Goal: Task Accomplishment & Management: Use online tool/utility

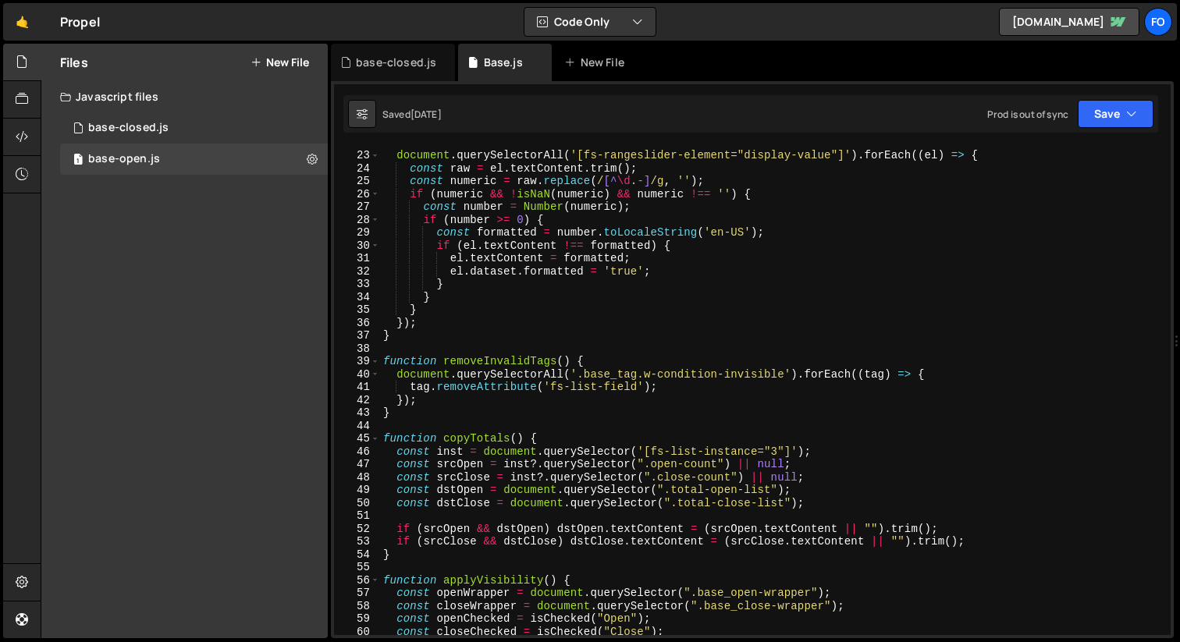
scroll to position [279, 0]
click at [499, 360] on div "document . querySelectorAll ( '[fs-rangeslider-element="display-value"]' ) . fo…" at bounding box center [772, 394] width 784 height 514
type textarea "function removeInvalidTags() {"
click at [499, 360] on div "document . querySelectorAll ( '[fs-rangeslider-element="display-value"]' ) . fo…" at bounding box center [772, 394] width 784 height 514
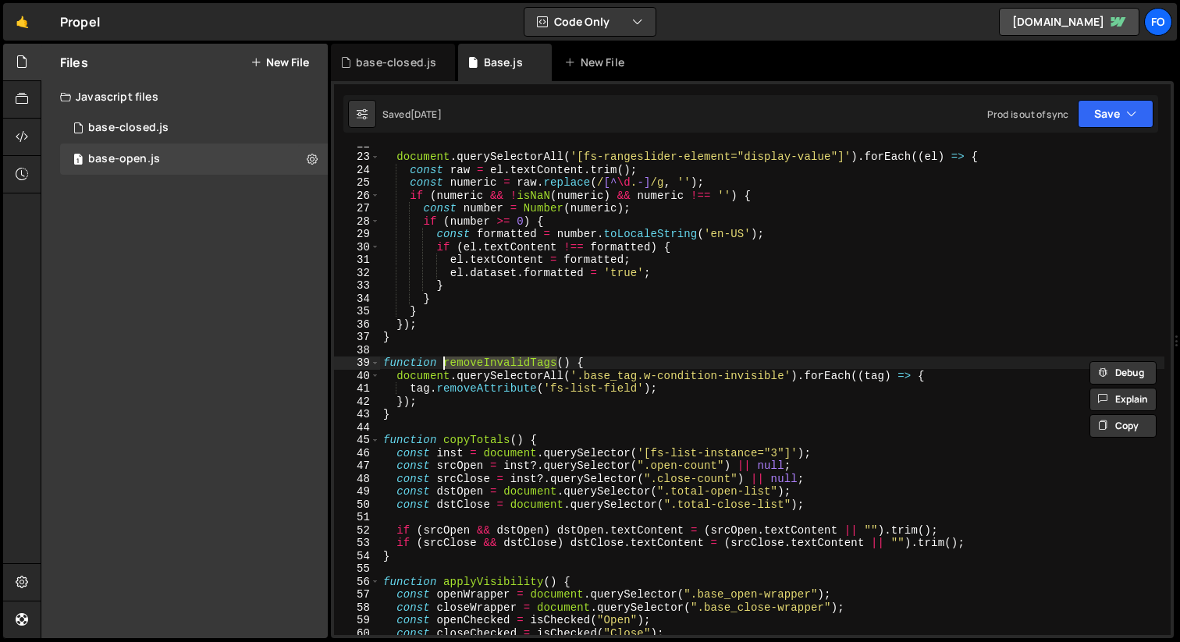
type input "removeInvalidTags"
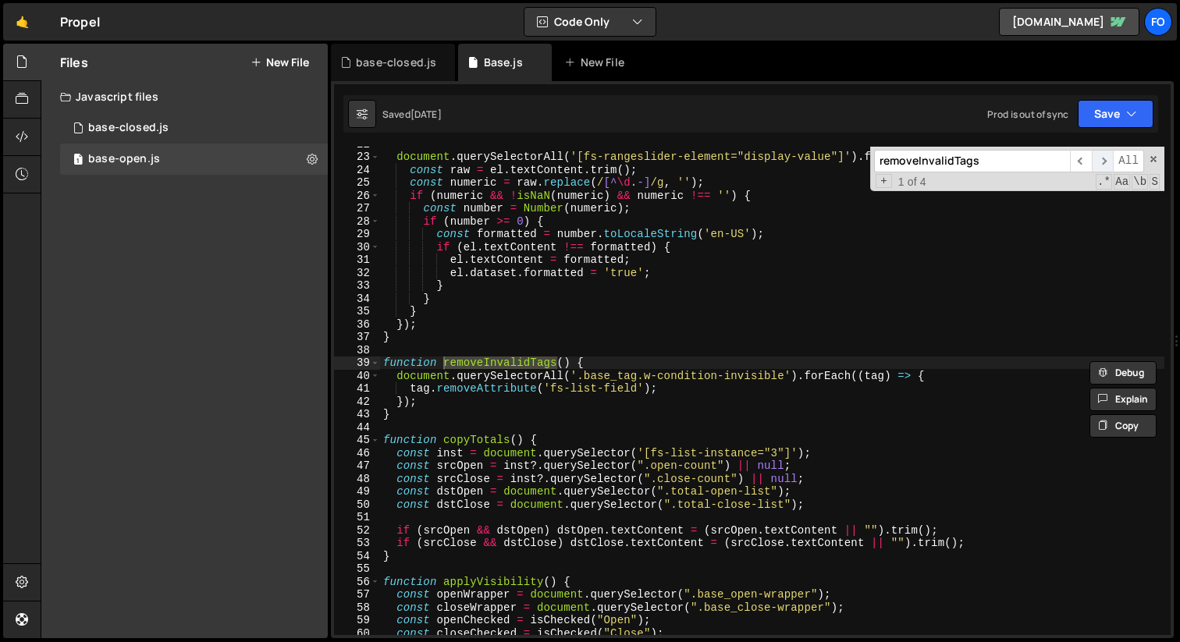
click at [1104, 154] on span "​" at bounding box center [1103, 161] width 22 height 23
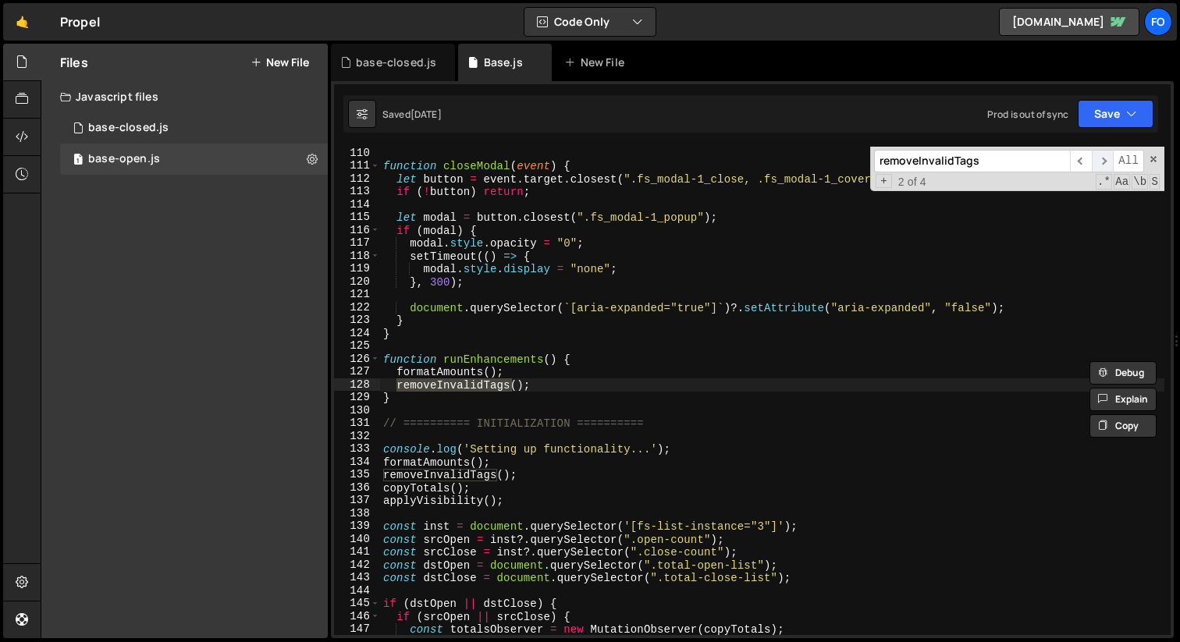
scroll to position [1404, 0]
click at [1104, 154] on span "​" at bounding box center [1103, 161] width 22 height 23
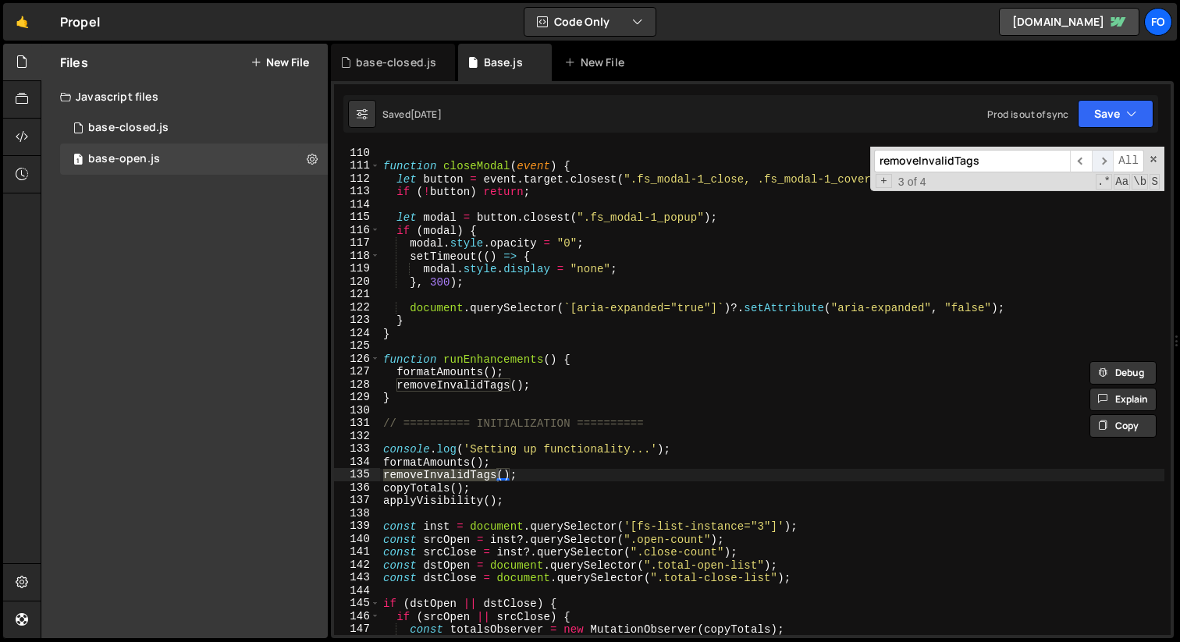
click at [1104, 154] on span "​" at bounding box center [1103, 161] width 22 height 23
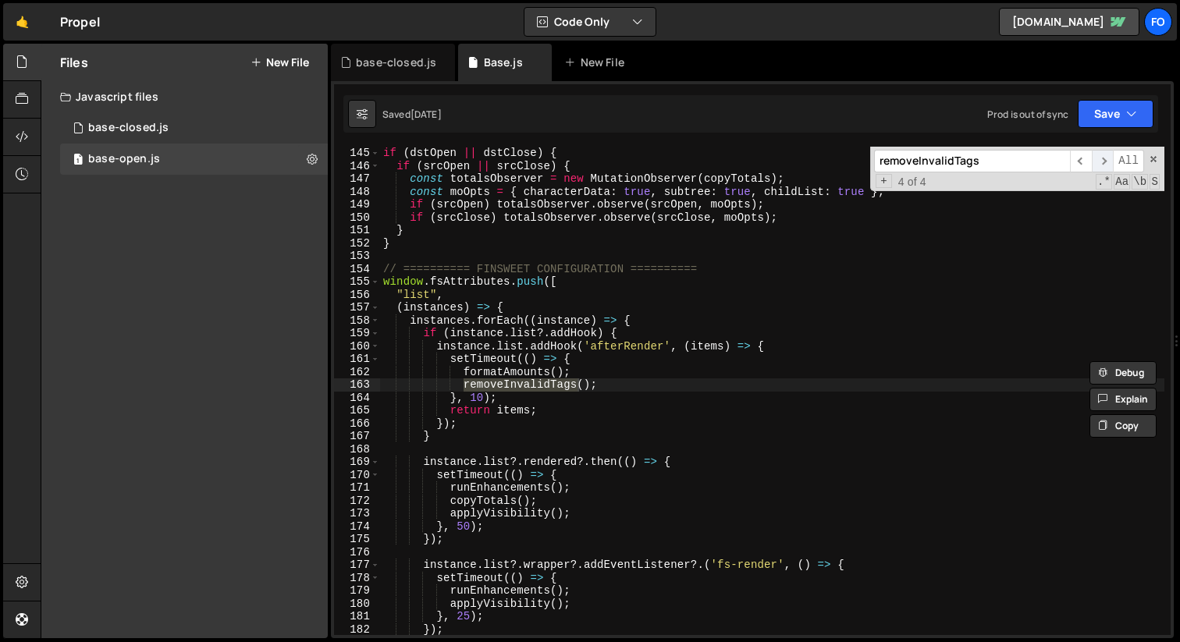
scroll to position [1854, 0]
click at [1104, 154] on span "​" at bounding box center [1103, 161] width 22 height 23
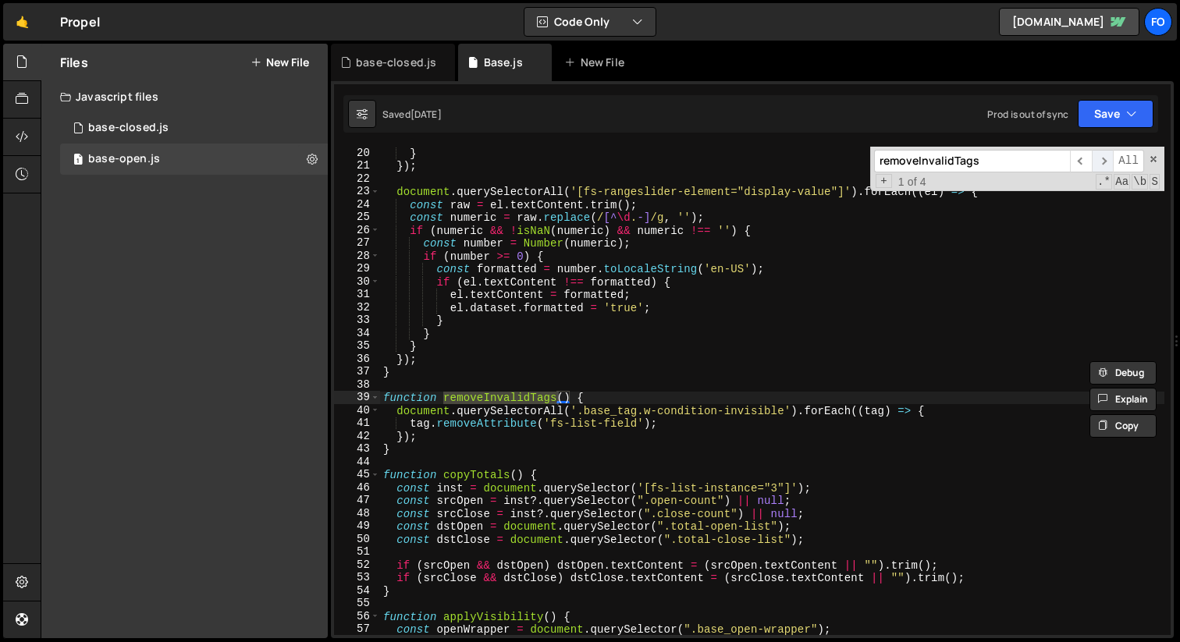
scroll to position [245, 0]
click at [692, 428] on div "} }) ; document . querySelectorAll ( '[fs-rangeslider-element="display-value"]'…" at bounding box center [772, 404] width 784 height 514
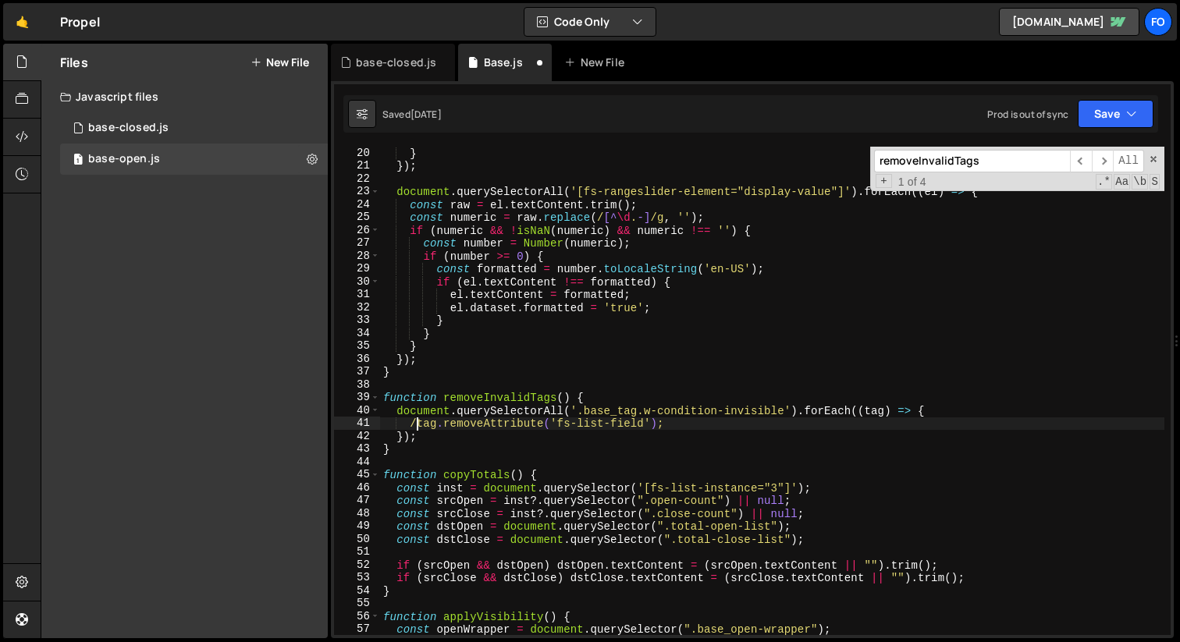
scroll to position [0, 2]
click at [1098, 121] on button "Save" at bounding box center [1116, 114] width 76 height 28
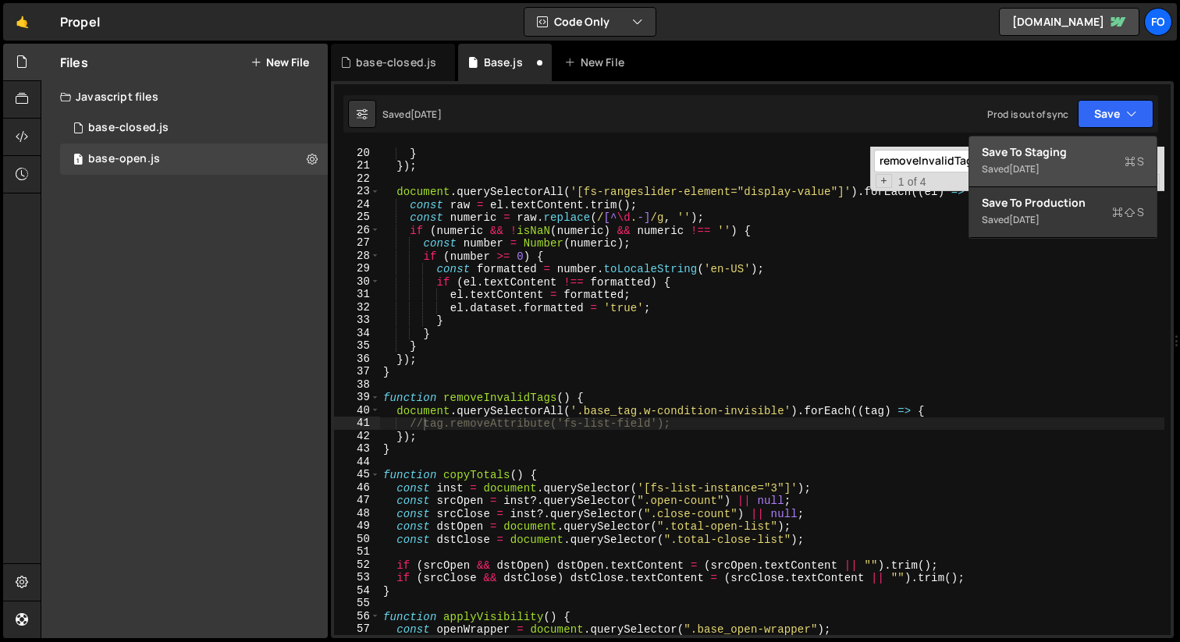
click at [1064, 158] on div "Save to Staging S" at bounding box center [1063, 152] width 162 height 16
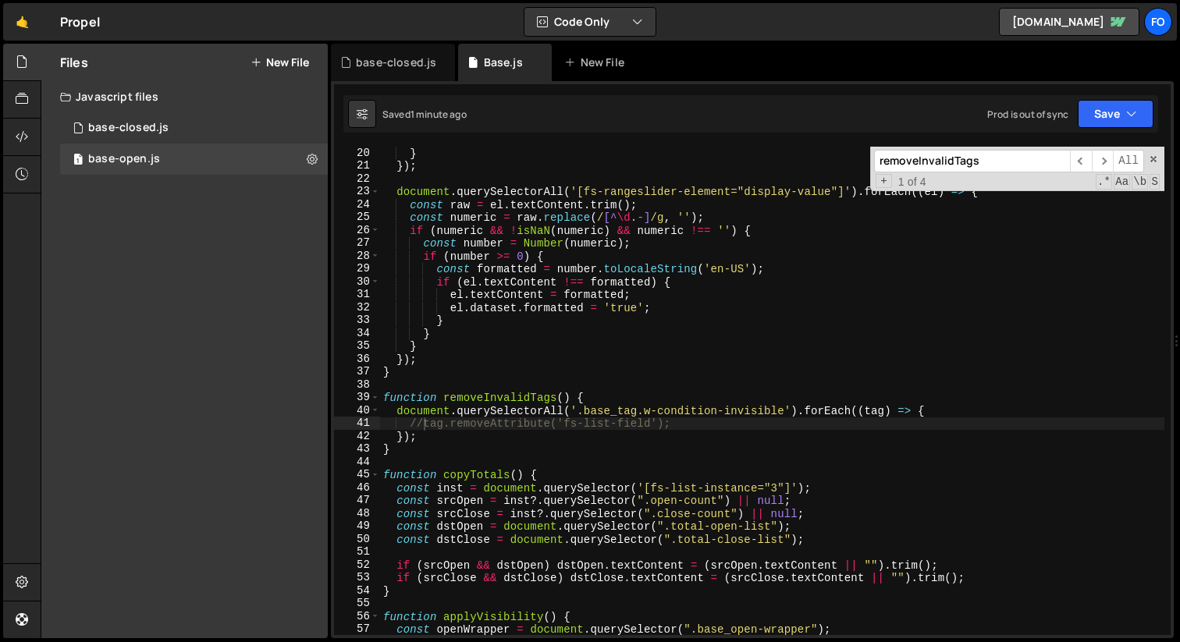
click at [418, 428] on div "} }) ; document . querySelectorAll ( '[fs-rangeslider-element="display-value"]'…" at bounding box center [772, 404] width 784 height 514
click at [1096, 115] on button "Save" at bounding box center [1116, 114] width 76 height 28
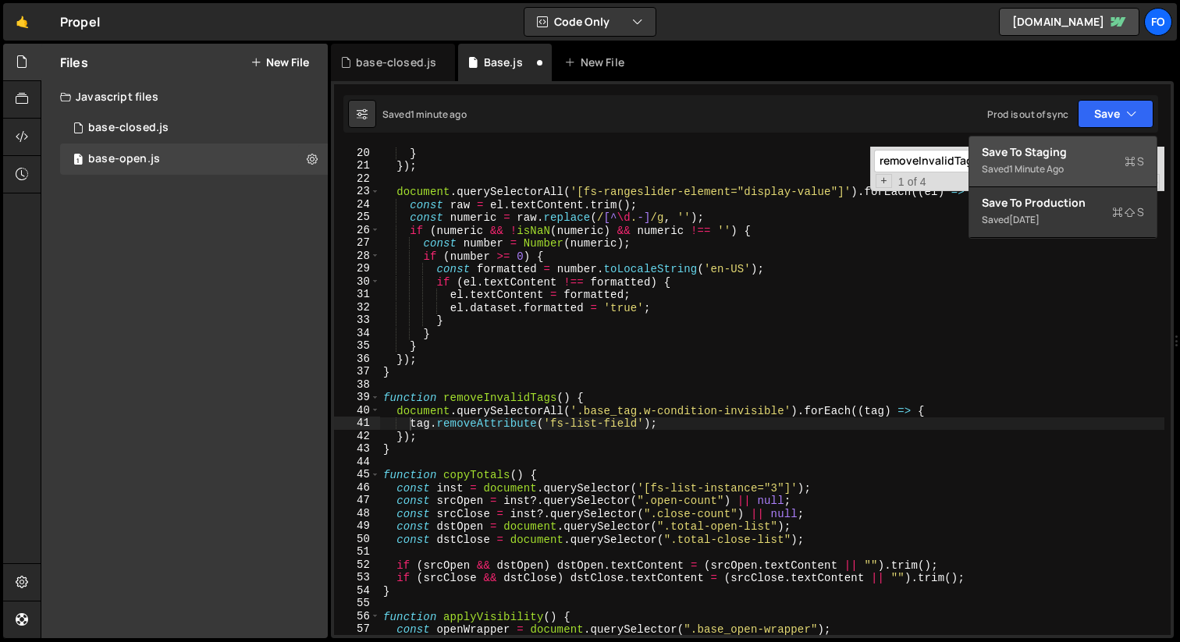
click at [1072, 154] on div "Save to Staging S" at bounding box center [1063, 152] width 162 height 16
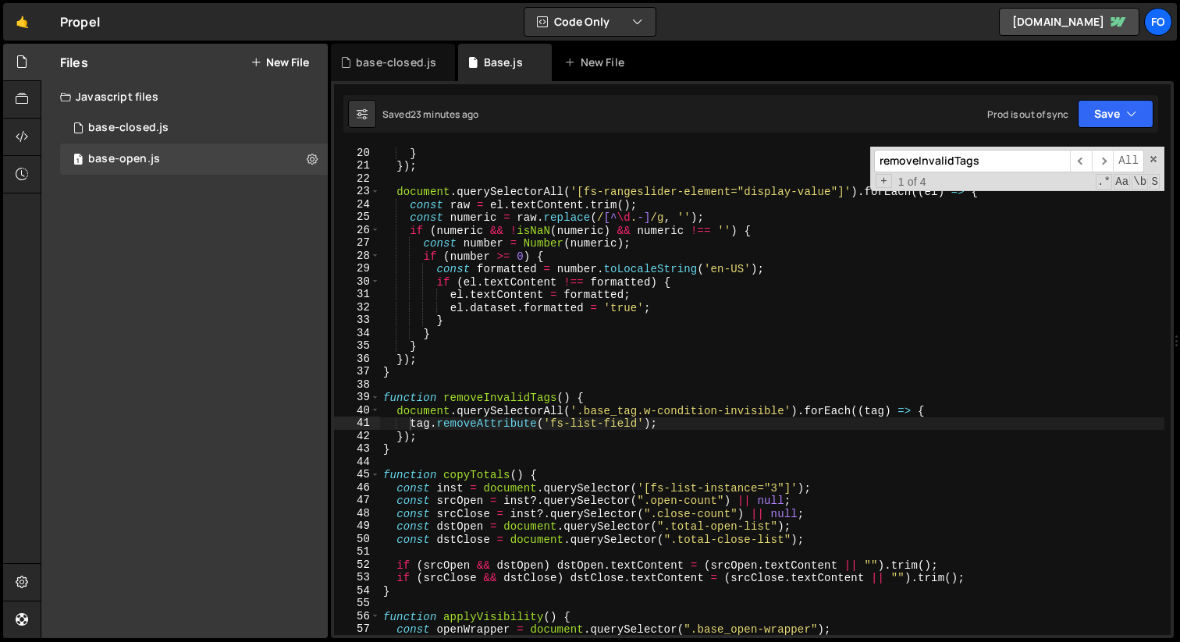
click at [570, 268] on div "} }) ; document . querySelectorAll ( '[fs-rangeslider-element="display-value"]'…" at bounding box center [772, 404] width 784 height 514
type textarea "const formatted = number.toLocaleString('en-US');"
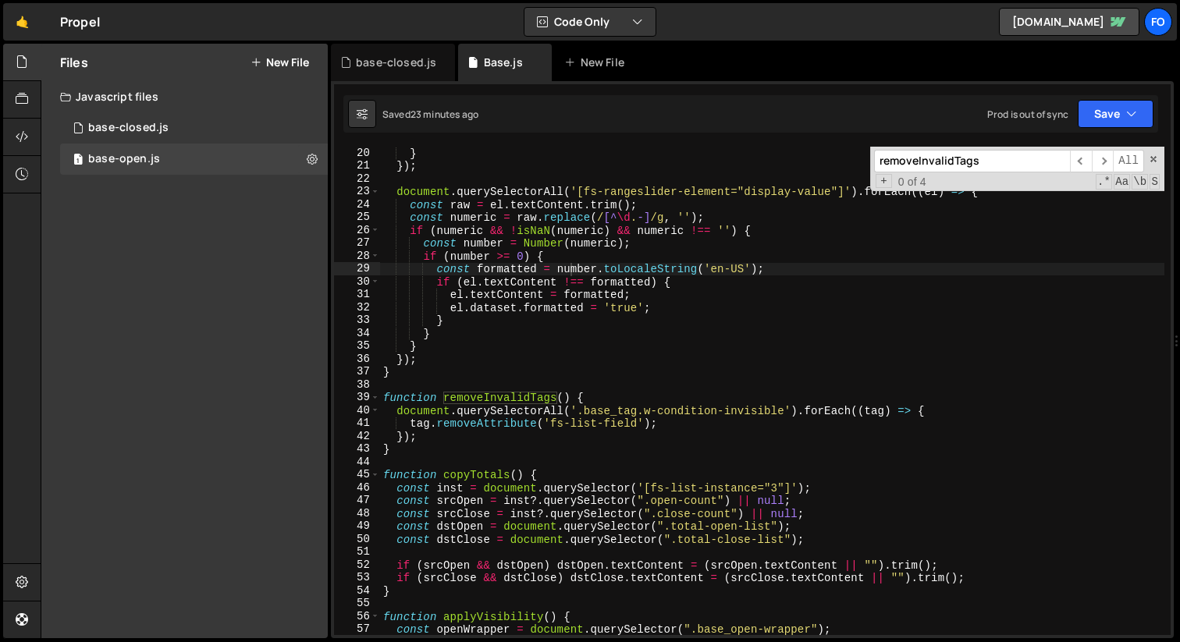
paste input "Agregadas reciente"
type input "Agregadas reciente"
type textarea "tag.removeAttribute('fs-list-field');"
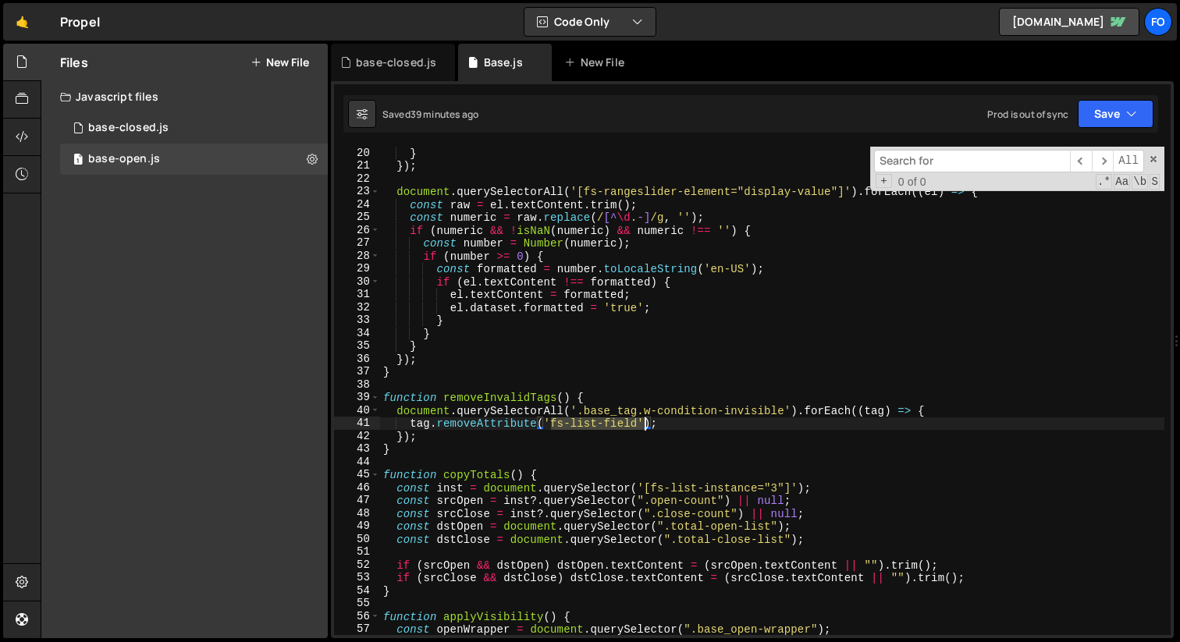
drag, startPoint x: 550, startPoint y: 425, endPoint x: 641, endPoint y: 417, distance: 91.6
click at [641, 417] on div "} }) ; document . querySelectorAll ( '[fs-rangeslider-element="display-value"]'…" at bounding box center [772, 404] width 784 height 514
click at [637, 424] on div "} }) ; document . querySelectorAll ( '[fs-rangeslider-element="display-value"]'…" at bounding box center [772, 391] width 784 height 488
type input "fs-list-field"
click at [408, 422] on div "} }) ; document . querySelectorAll ( '[fs-rangeslider-element="display-value"]'…" at bounding box center [772, 404] width 784 height 514
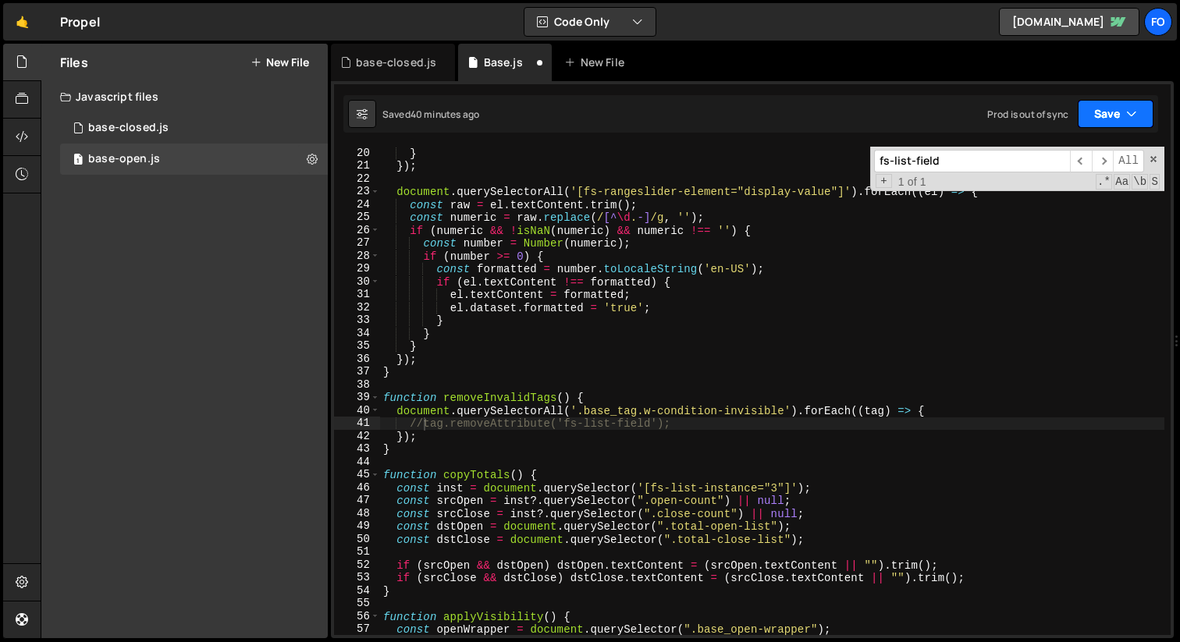
click at [1107, 103] on button "Save" at bounding box center [1116, 114] width 76 height 28
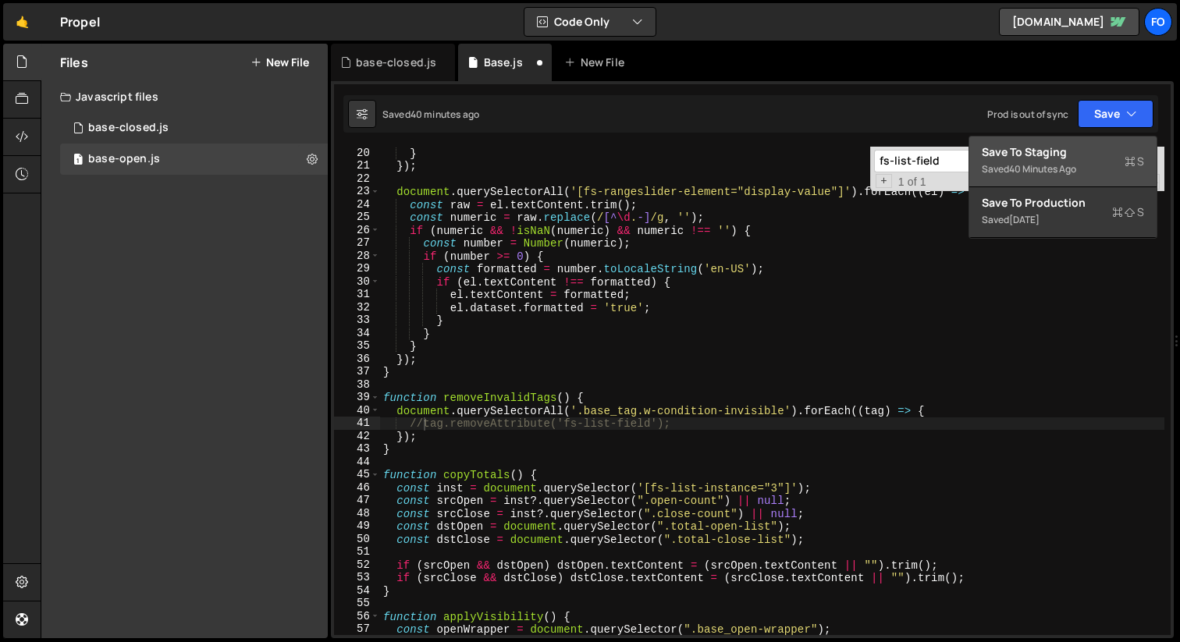
click at [1068, 156] on div "Save to Staging S" at bounding box center [1063, 152] width 162 height 16
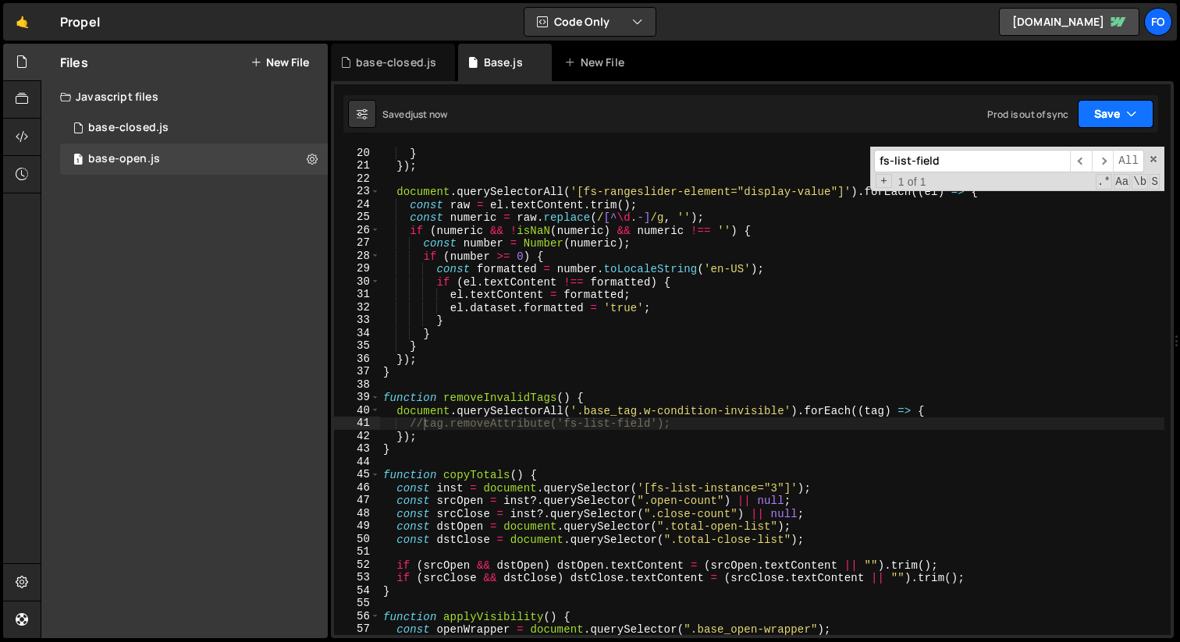
click at [1142, 116] on button "Save" at bounding box center [1116, 114] width 76 height 28
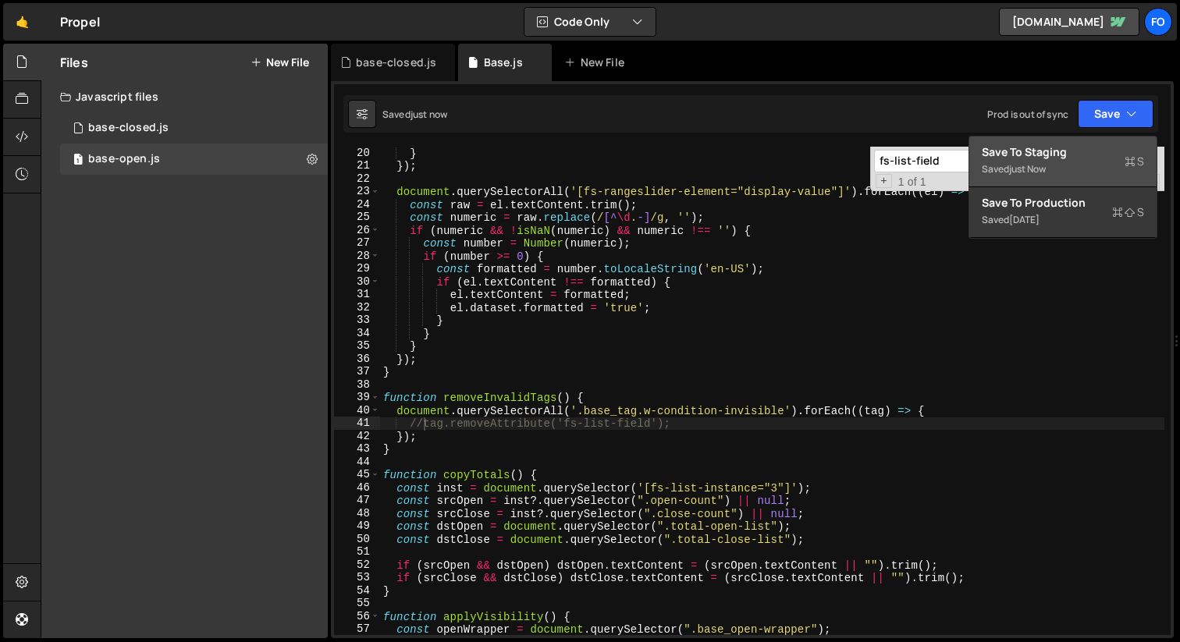
click at [1064, 167] on div "Saved just now" at bounding box center [1063, 169] width 162 height 19
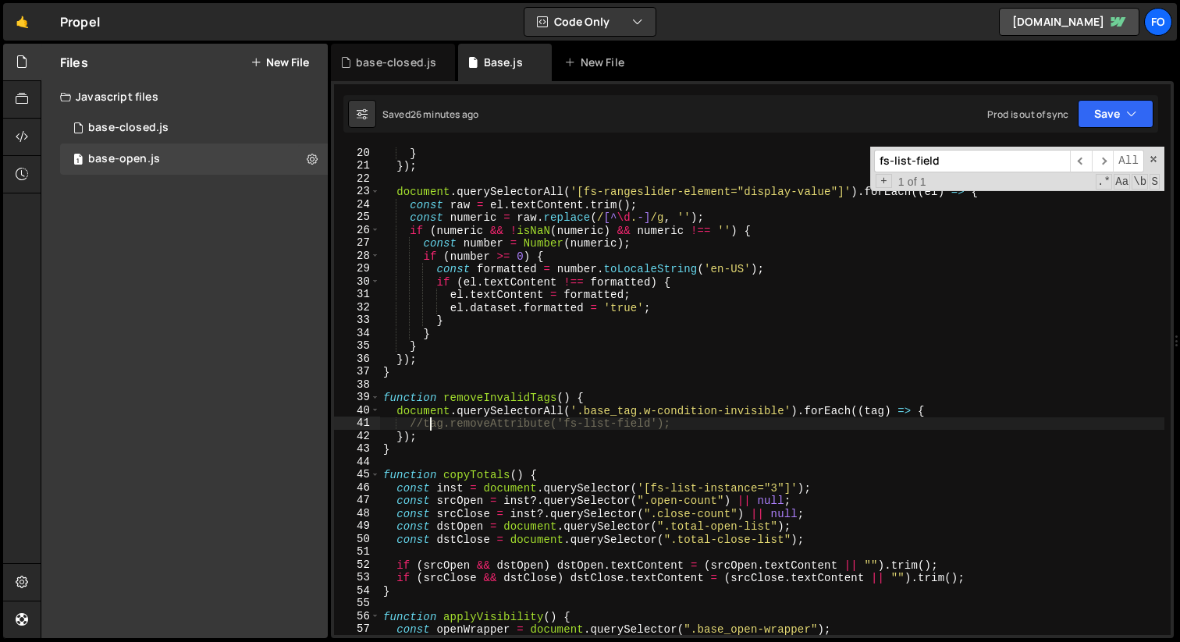
click at [428, 428] on div "} }) ; document . querySelectorAll ( '[fs-rangeslider-element="display-value"]'…" at bounding box center [772, 404] width 784 height 514
type textarea "tag.removeAttribute('fs-list-field');"
click at [1120, 118] on button "Save" at bounding box center [1116, 114] width 76 height 28
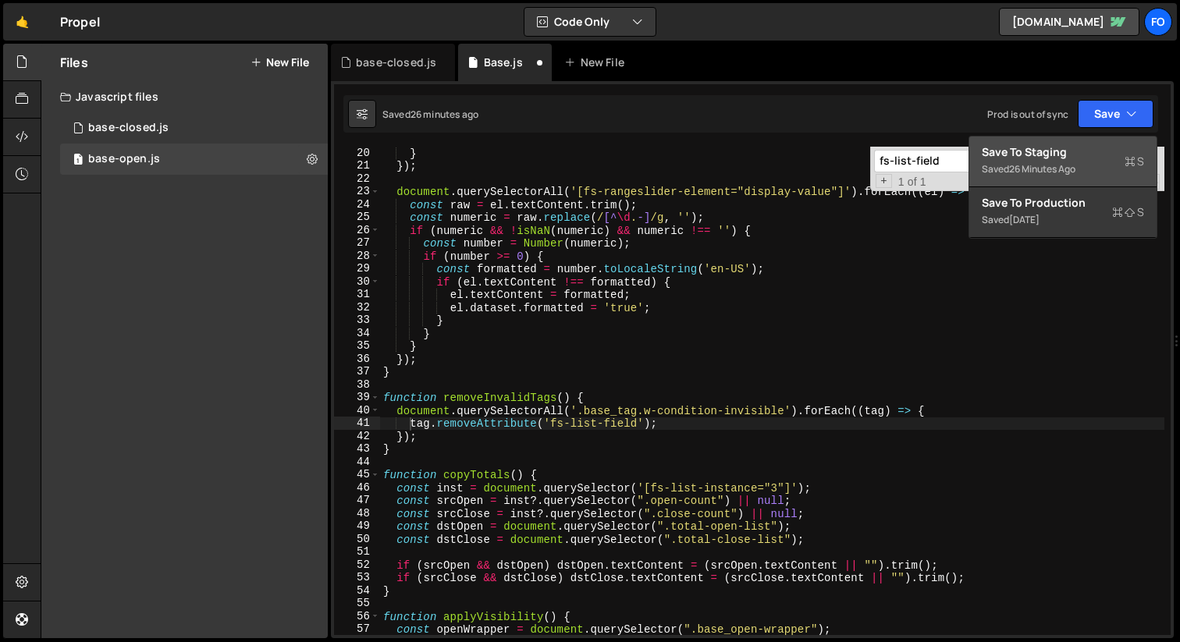
click at [1081, 143] on button "Save to Staging S Saved 26 minutes ago" at bounding box center [1062, 162] width 187 height 51
